Goal: Task Accomplishment & Management: Use online tool/utility

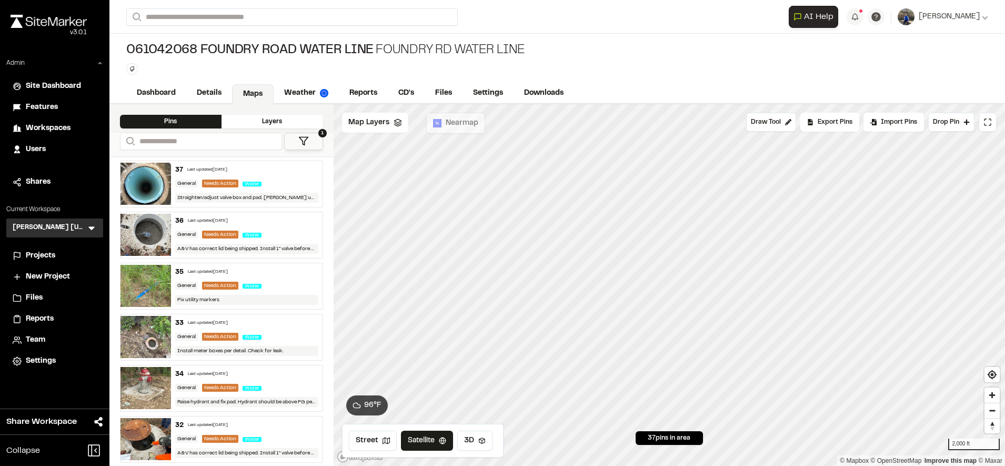
click at [63, 126] on span "Workspaces" at bounding box center [48, 129] width 45 height 12
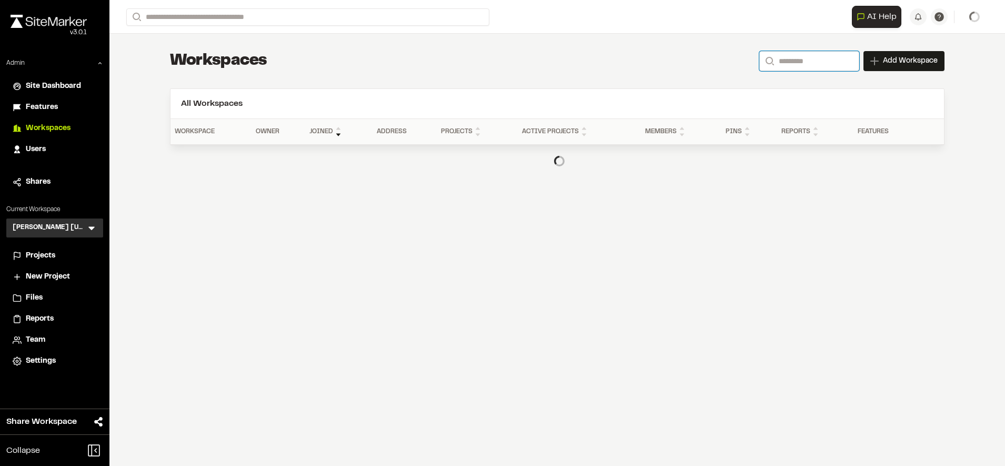
click at [826, 54] on input "Search" at bounding box center [809, 61] width 100 height 20
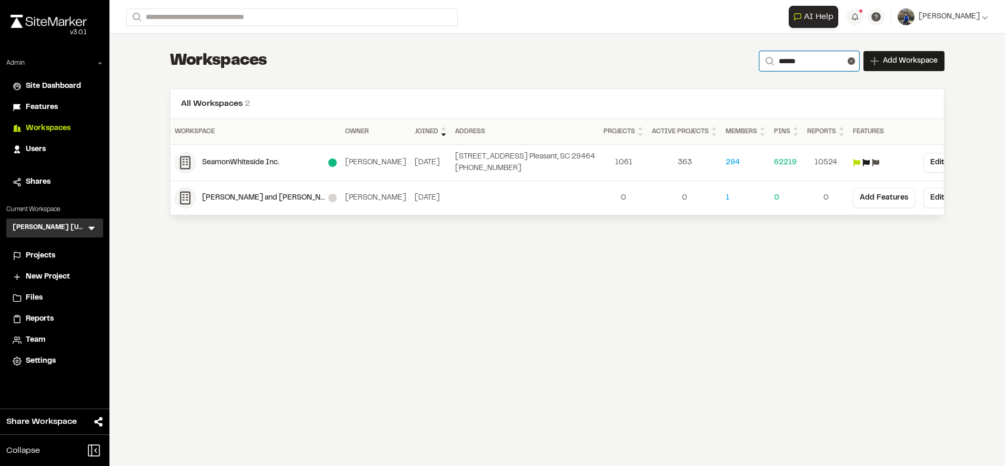
type input "******"
click at [238, 165] on div "SeamonWhiteside Inc." at bounding box center [265, 163] width 126 height 12
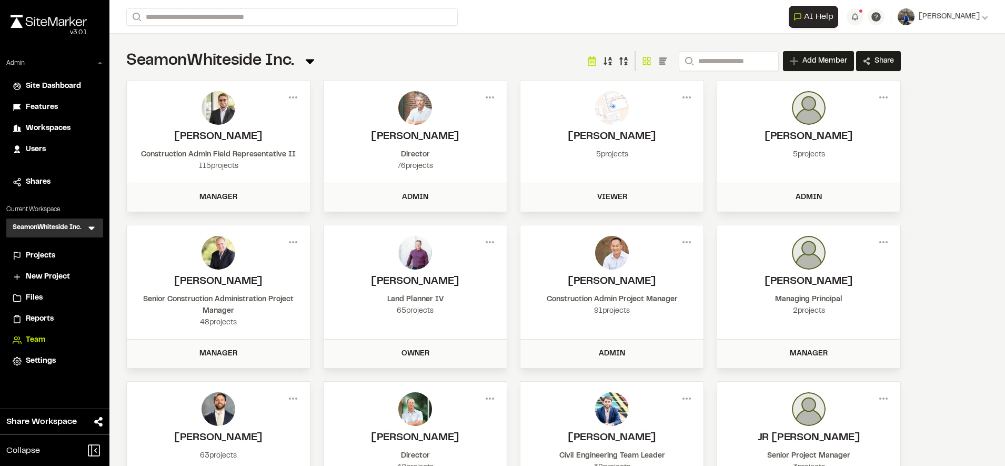
click at [39, 254] on span "Projects" at bounding box center [40, 256] width 29 height 12
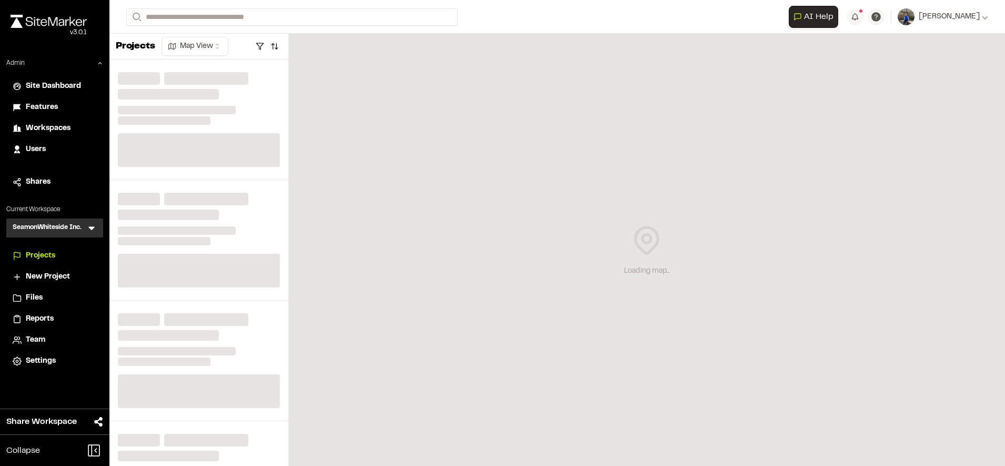
click at [33, 319] on span "Reports" at bounding box center [40, 319] width 28 height 12
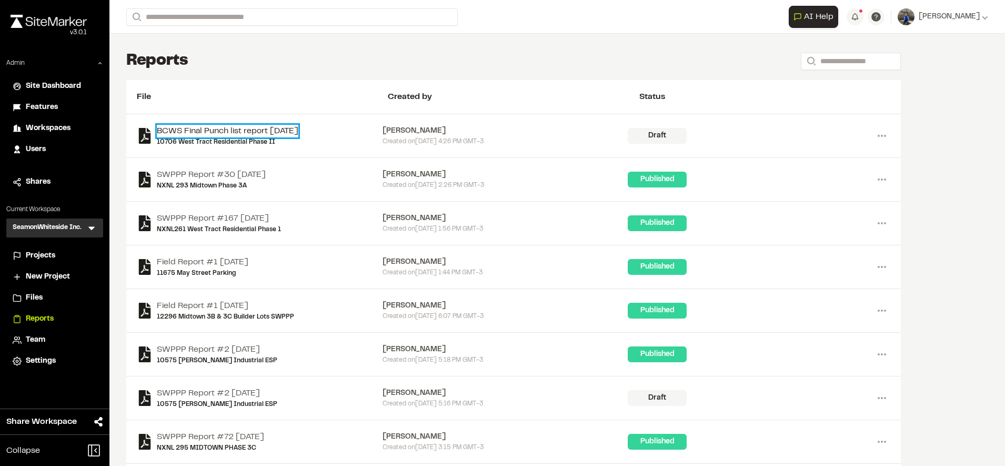
click at [239, 129] on link "BCWS Final Punch list report [DATE]" at bounding box center [228, 131] width 142 height 13
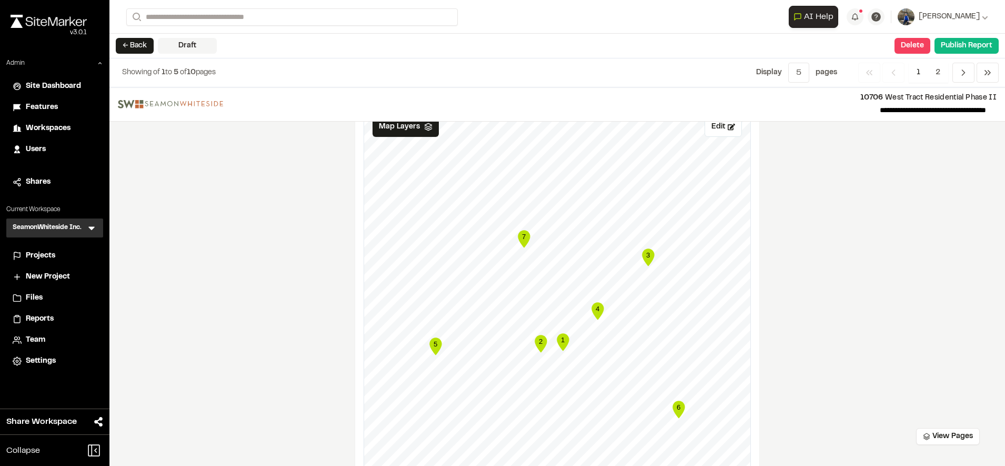
scroll to position [924, 0]
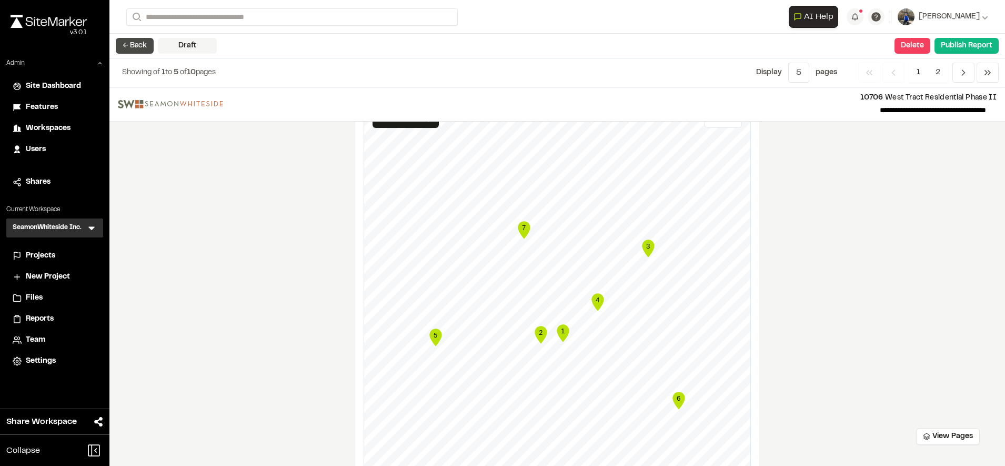
click at [144, 47] on button "← Back" at bounding box center [135, 46] width 38 height 16
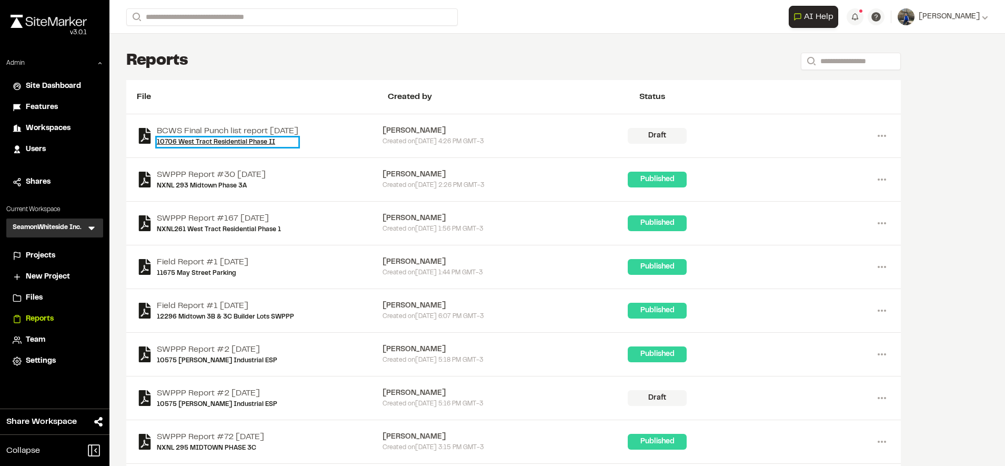
click at [232, 141] on link "10706 West Tract Residential Phase II" at bounding box center [228, 141] width 142 height 9
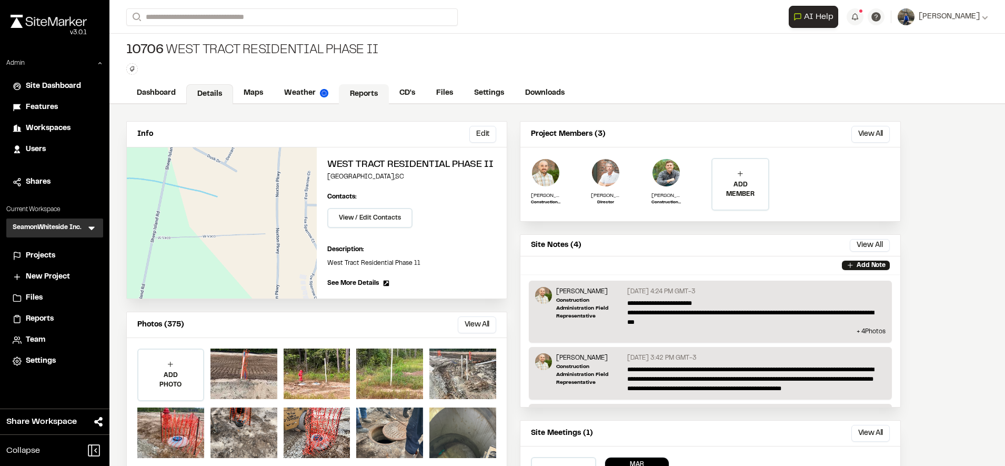
click at [363, 91] on link "Reports" at bounding box center [364, 94] width 50 height 20
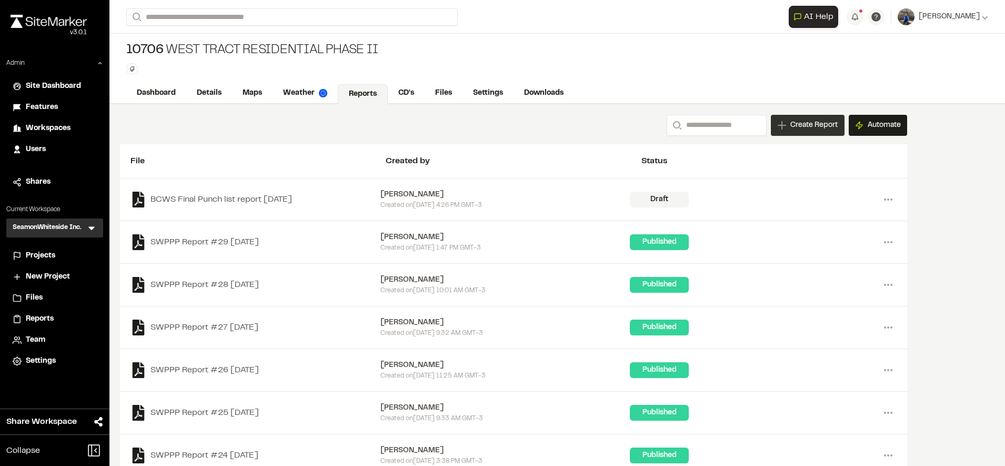
click at [796, 120] on span "Create Report" at bounding box center [813, 125] width 47 height 12
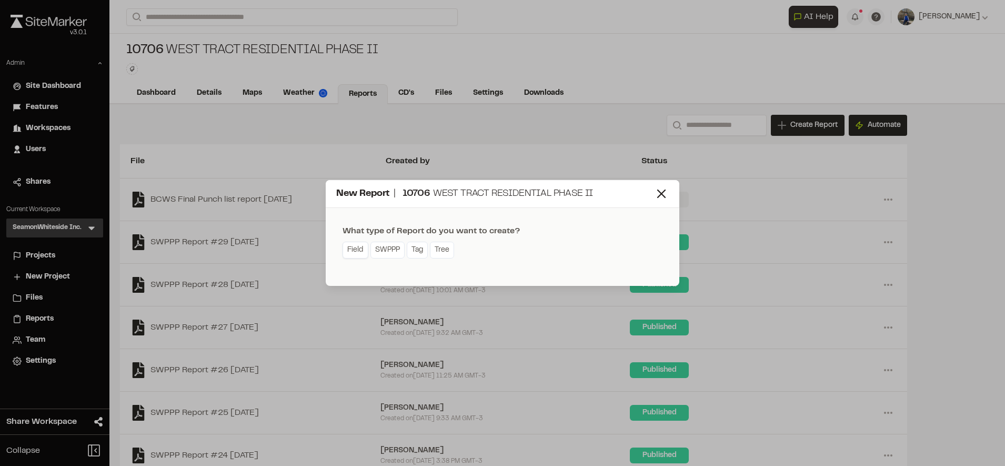
click at [364, 253] on link "Field" at bounding box center [356, 250] width 26 height 17
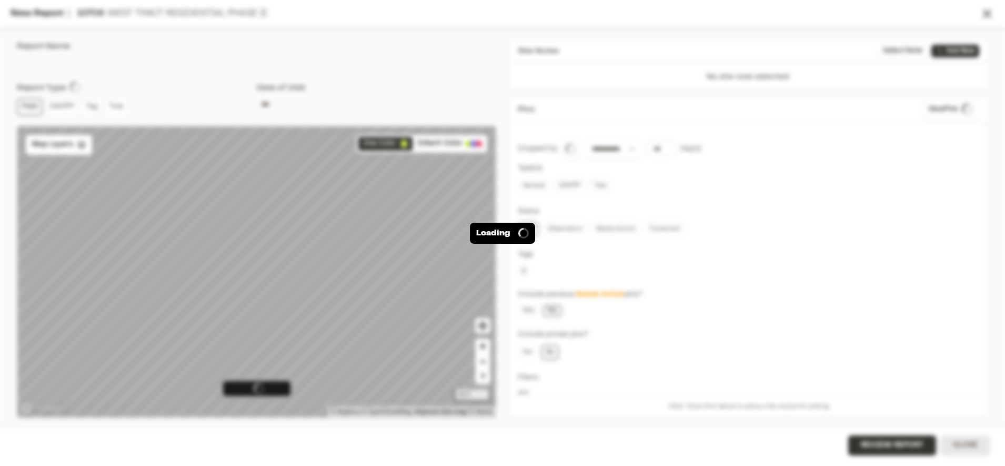
type input "**********"
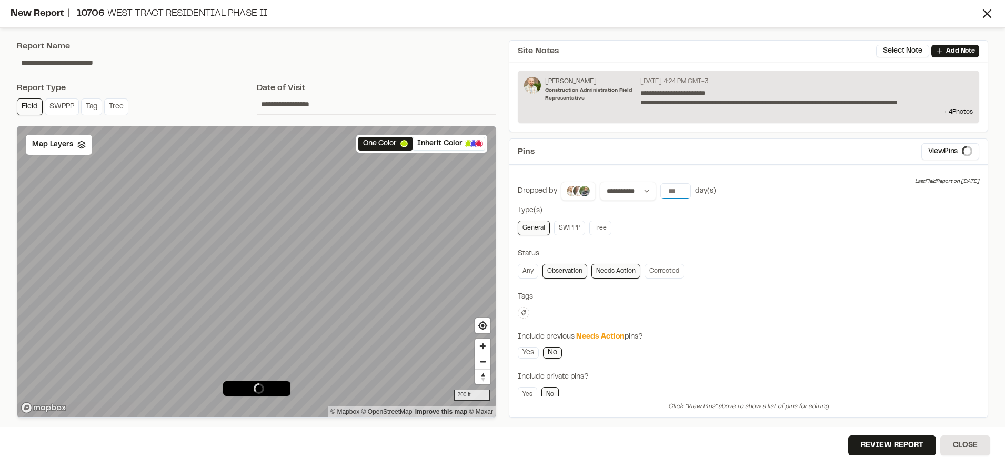
click at [675, 195] on input "number" at bounding box center [675, 191] width 29 height 15
type input "*"
click at [730, 243] on div "**********" at bounding box center [749, 338] width 462 height 312
click at [964, 156] on span "( 7 )" at bounding box center [968, 152] width 9 height 12
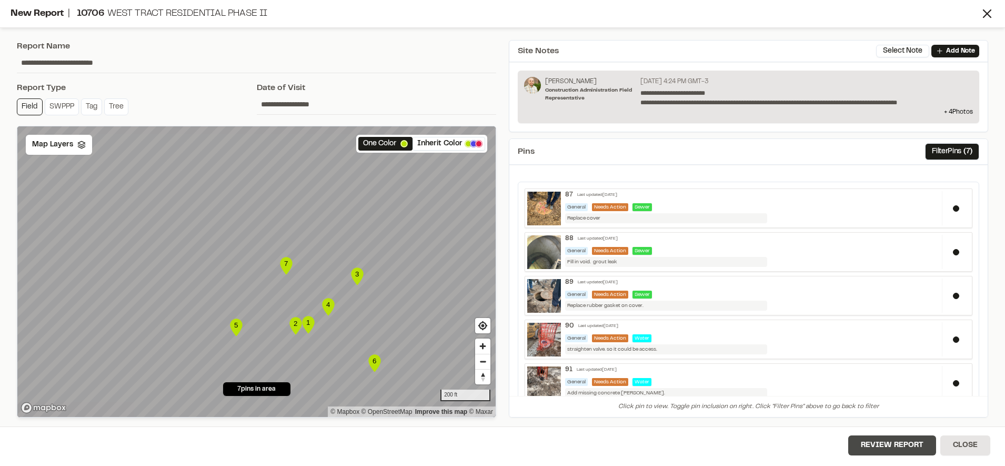
click at [871, 446] on button "Review Report" at bounding box center [892, 445] width 88 height 20
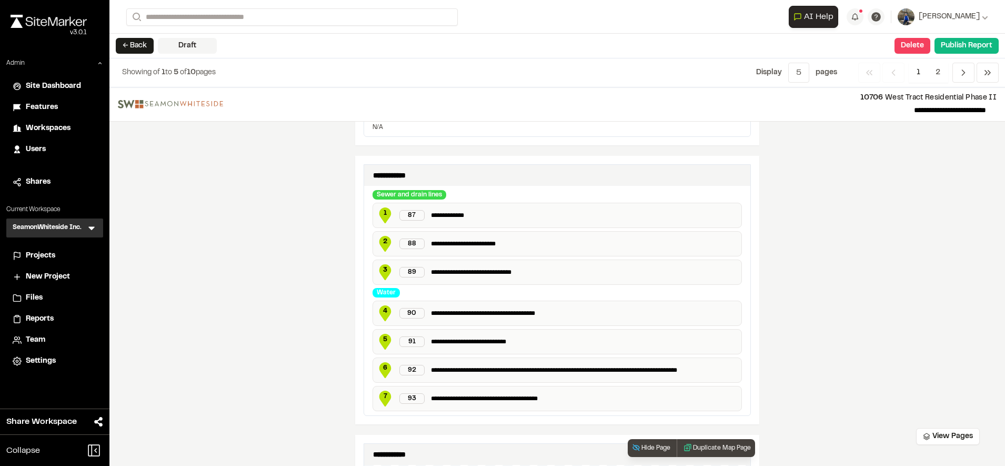
scroll to position [417, 0]
click at [906, 47] on button "Delete" at bounding box center [913, 46] width 36 height 16
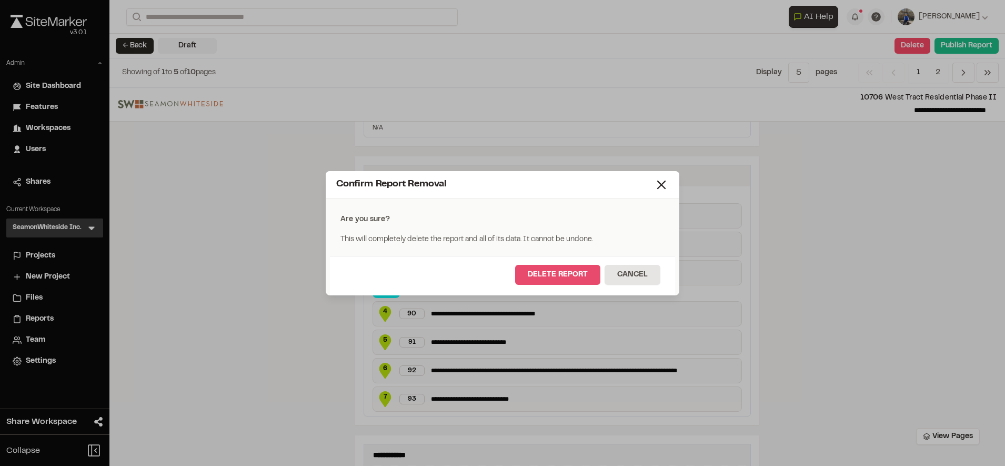
click at [549, 275] on button "Delete Report" at bounding box center [557, 275] width 85 height 20
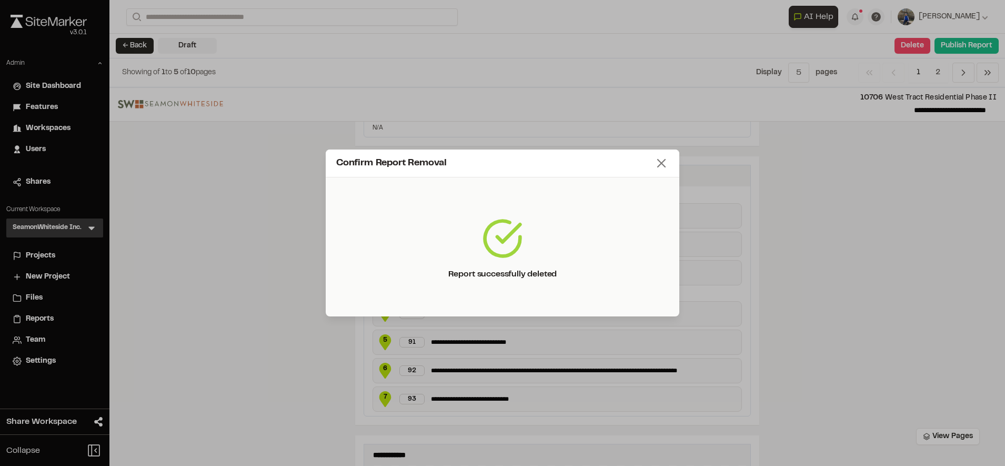
click at [663, 166] on icon at bounding box center [661, 163] width 15 height 15
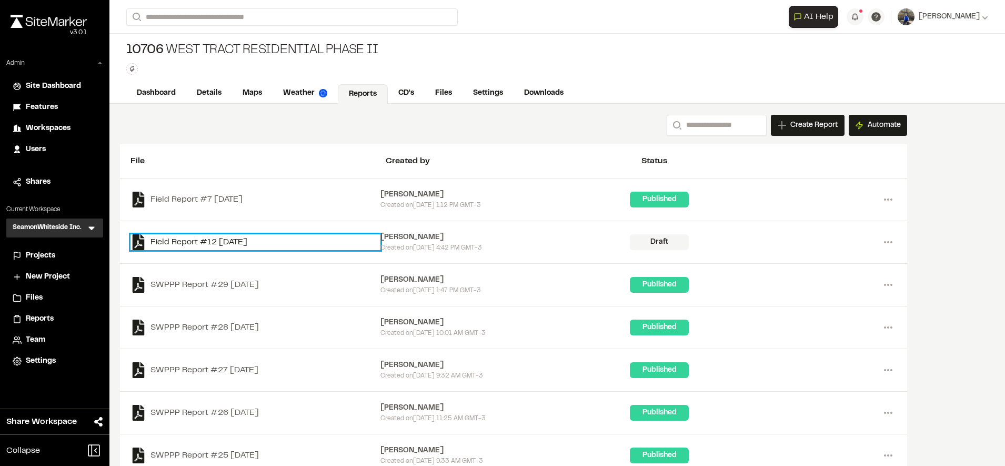
click at [255, 238] on link "Field Report #12 [DATE]" at bounding box center [256, 242] width 250 height 16
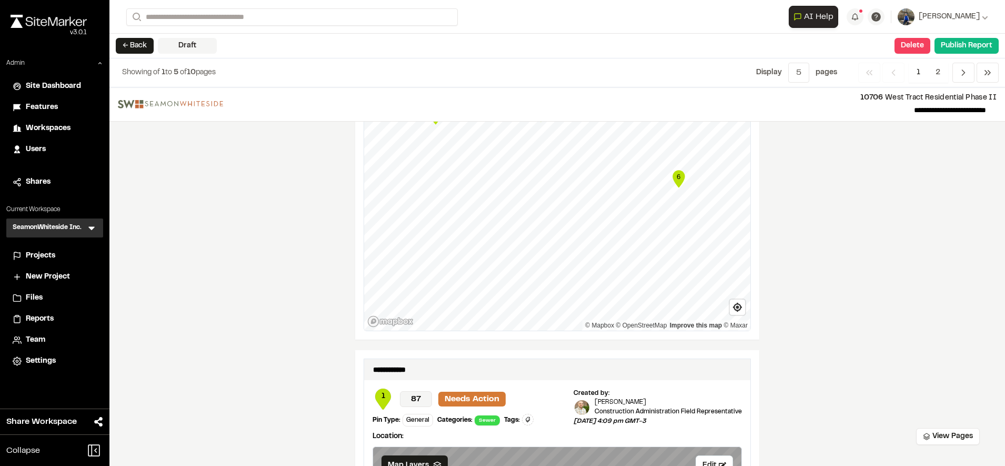
scroll to position [1194, 0]
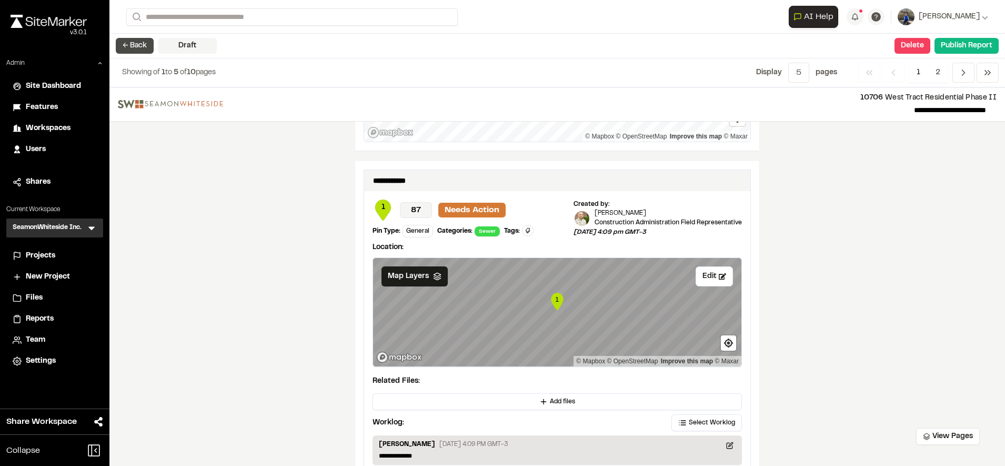
click at [131, 42] on button "← Back" at bounding box center [135, 46] width 38 height 16
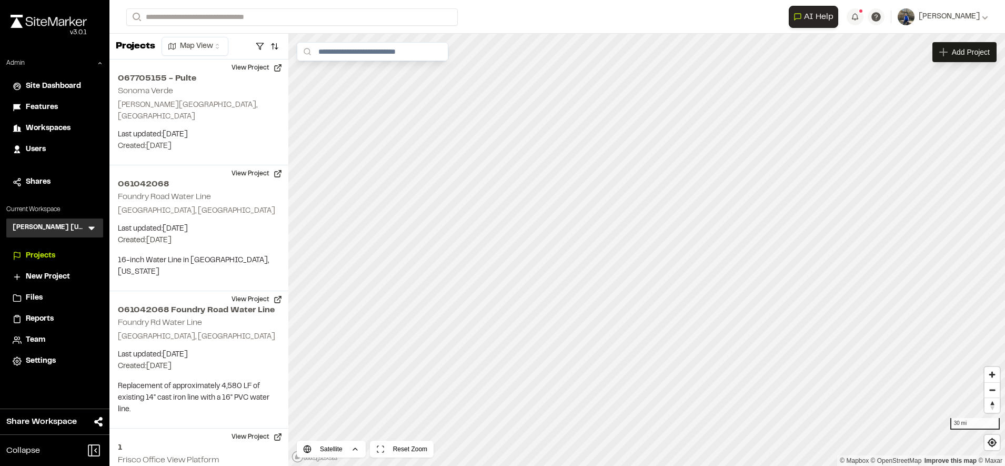
click at [611, 11] on form "Search" at bounding box center [457, 16] width 663 height 17
